Goal: Information Seeking & Learning: Learn about a topic

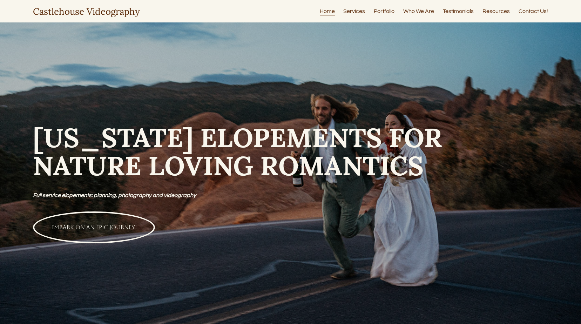
click at [356, 11] on link "Services" at bounding box center [354, 11] width 22 height 9
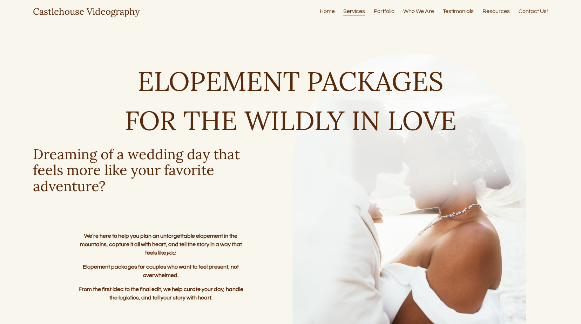
click at [381, 14] on link "Portfolio" at bounding box center [383, 11] width 21 height 9
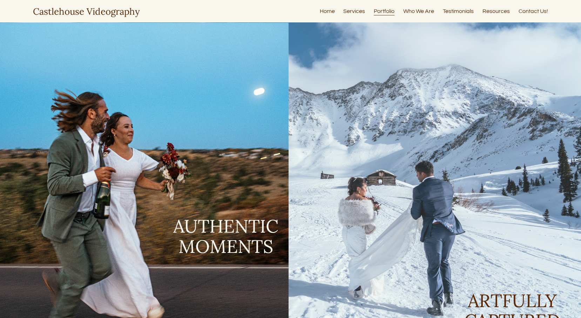
click at [409, 16] on link "Who We Are" at bounding box center [418, 11] width 31 height 9
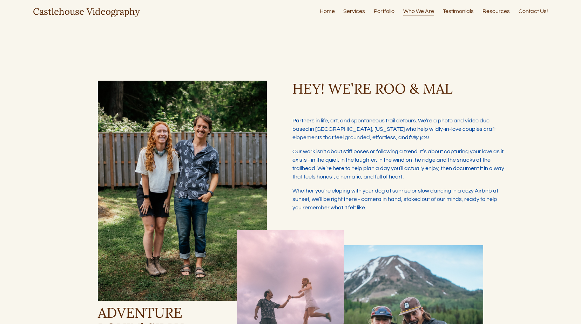
click at [447, 15] on link "Testimonials" at bounding box center [457, 11] width 31 height 9
type input "****"
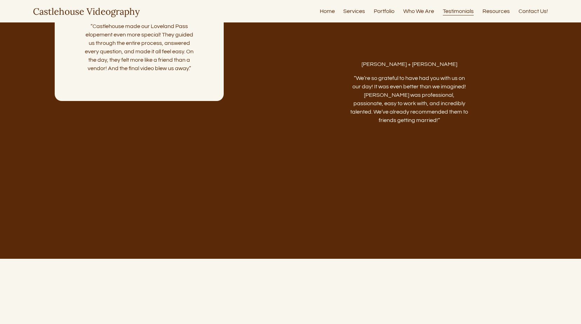
scroll to position [911, 0]
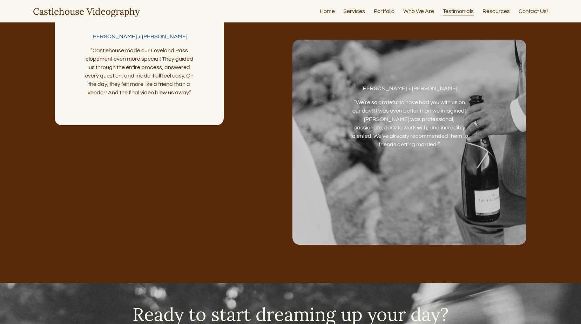
click at [489, 11] on link "Resources" at bounding box center [495, 11] width 27 height 9
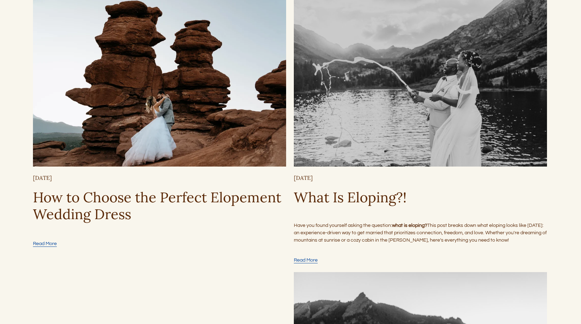
scroll to position [199, 0]
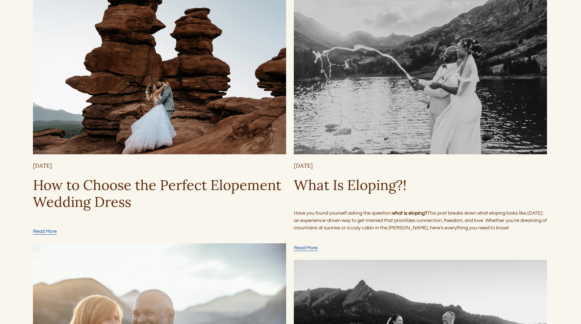
click at [110, 197] on link "How to Choose the Perfect Elopement Wedding Dress" at bounding box center [157, 193] width 248 height 35
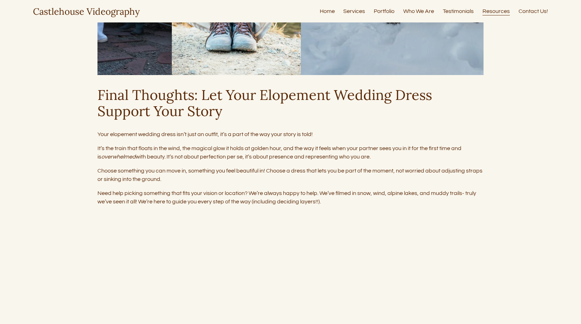
scroll to position [2347, 0]
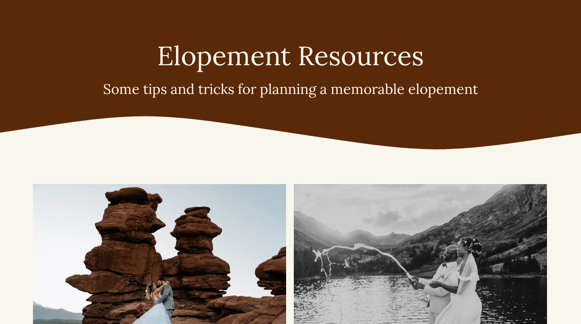
scroll to position [199, 0]
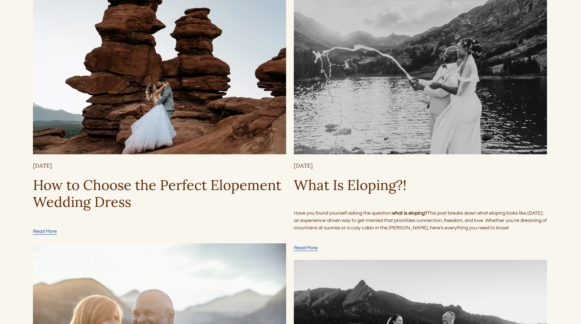
click at [335, 191] on link "What Is Eloping?!" at bounding box center [350, 185] width 113 height 18
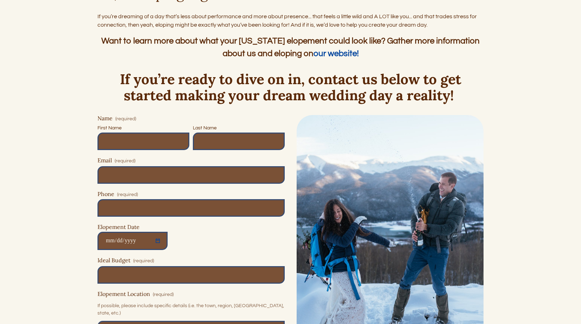
scroll to position [1857, 0]
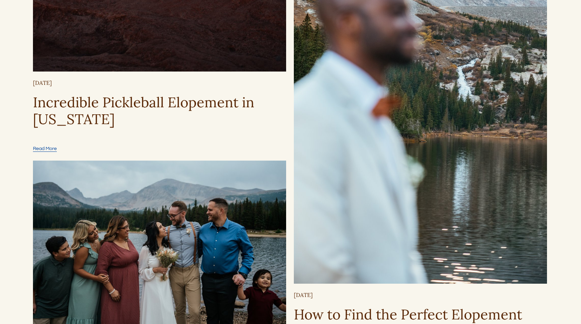
scroll to position [1390, 0]
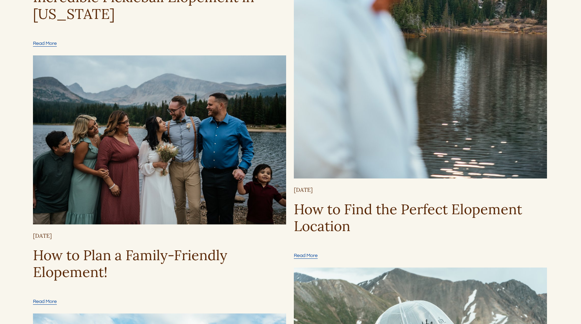
click at [150, 259] on link "How to Plan a Family-Friendly Elopement!" at bounding box center [130, 263] width 194 height 35
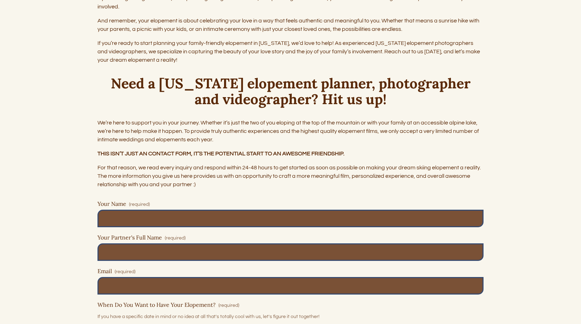
scroll to position [3013, 0]
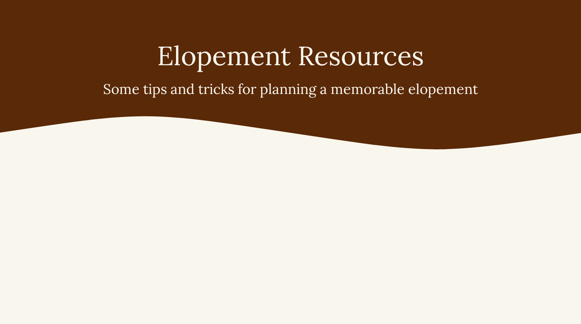
scroll to position [1390, 0]
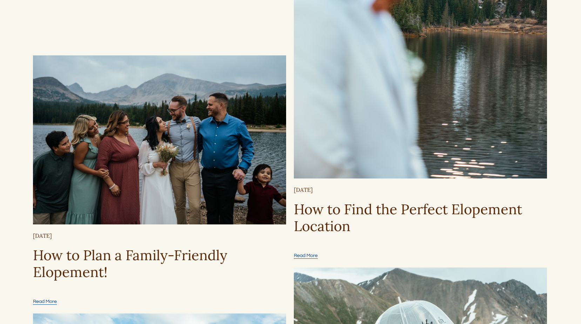
click at [353, 211] on link "How to Find the Perfect Elopement Location" at bounding box center [408, 217] width 228 height 35
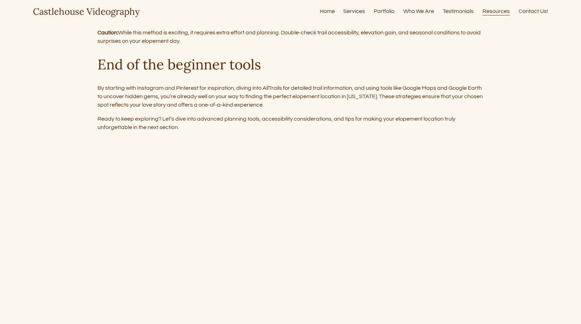
scroll to position [1331, 0]
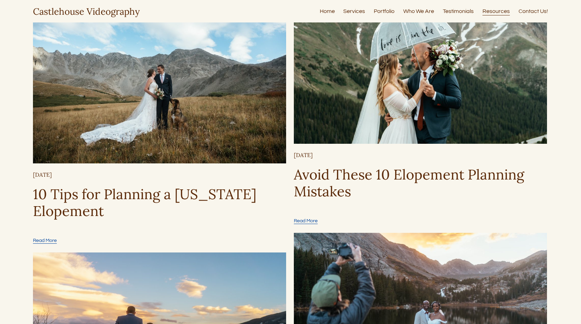
scroll to position [1670, 0]
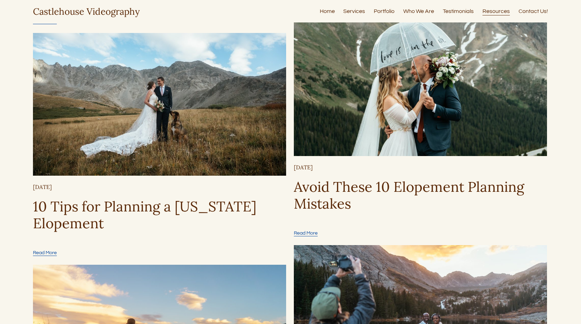
click at [391, 190] on link "Avoid These 10 Elopement Planning Mistakes" at bounding box center [409, 195] width 230 height 35
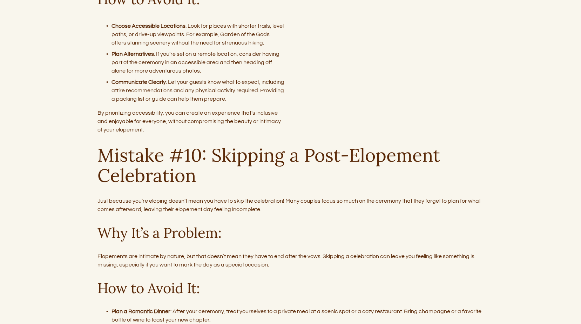
scroll to position [2768, 0]
